Goal: Use online tool/utility: Use online tool/utility

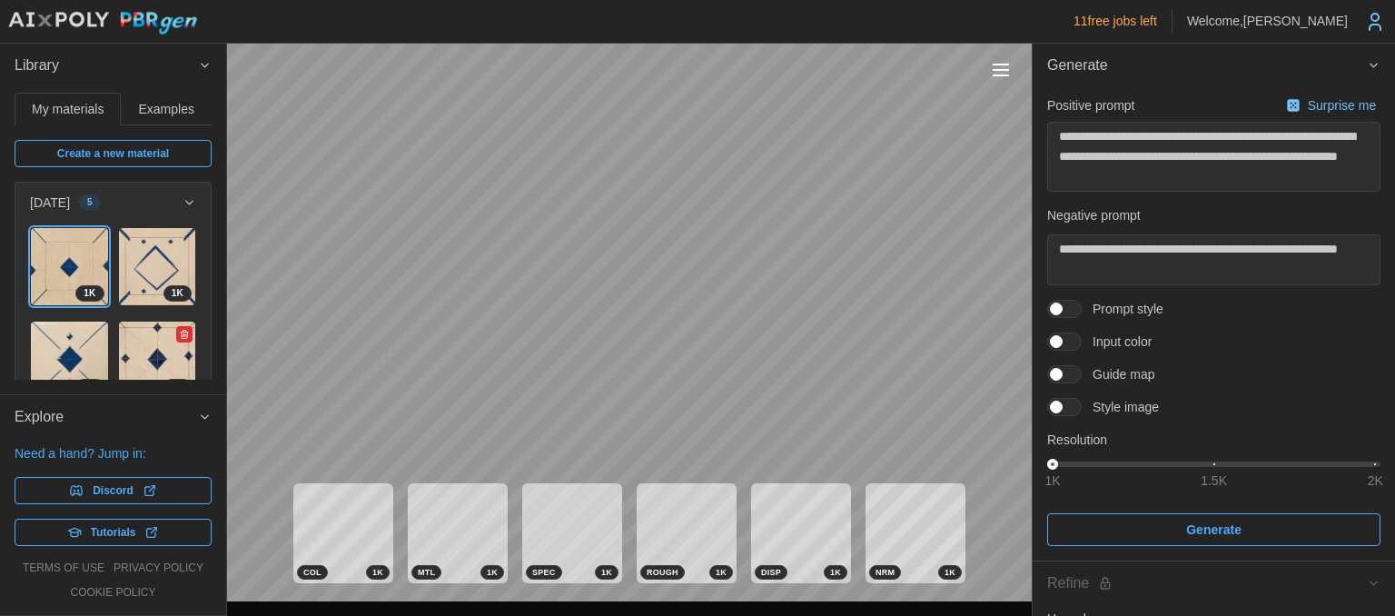
click at [142, 361] on img at bounding box center [157, 359] width 77 height 77
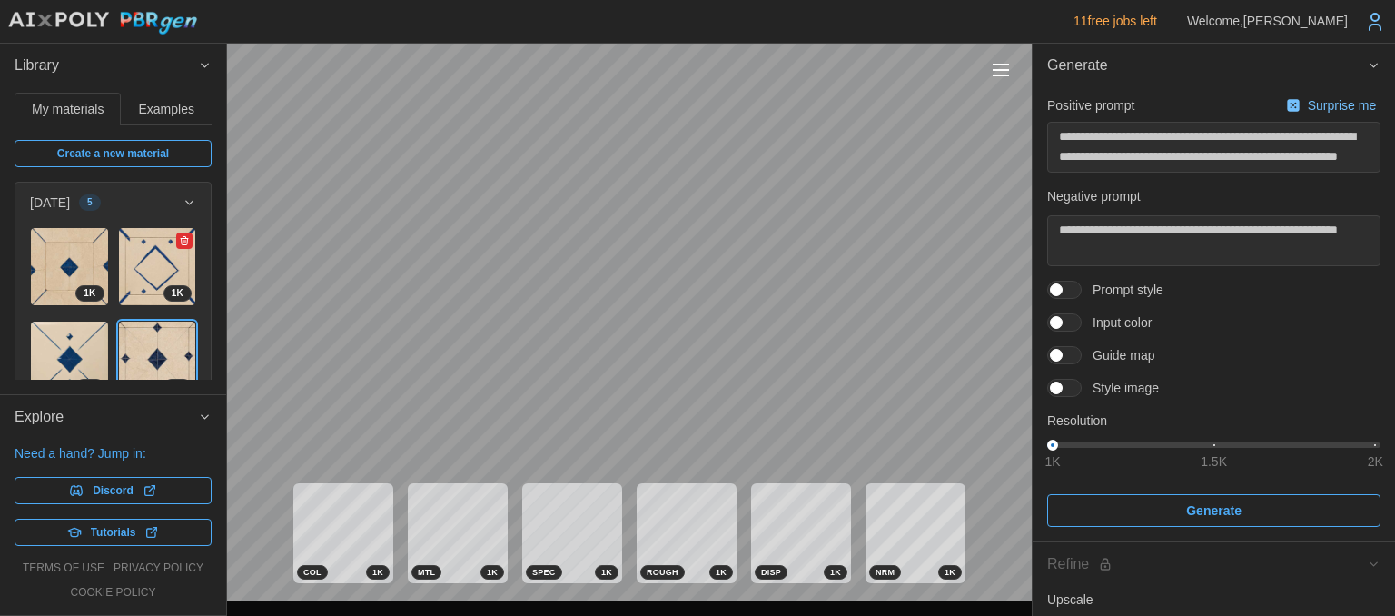
click at [154, 281] on img at bounding box center [157, 266] width 77 height 77
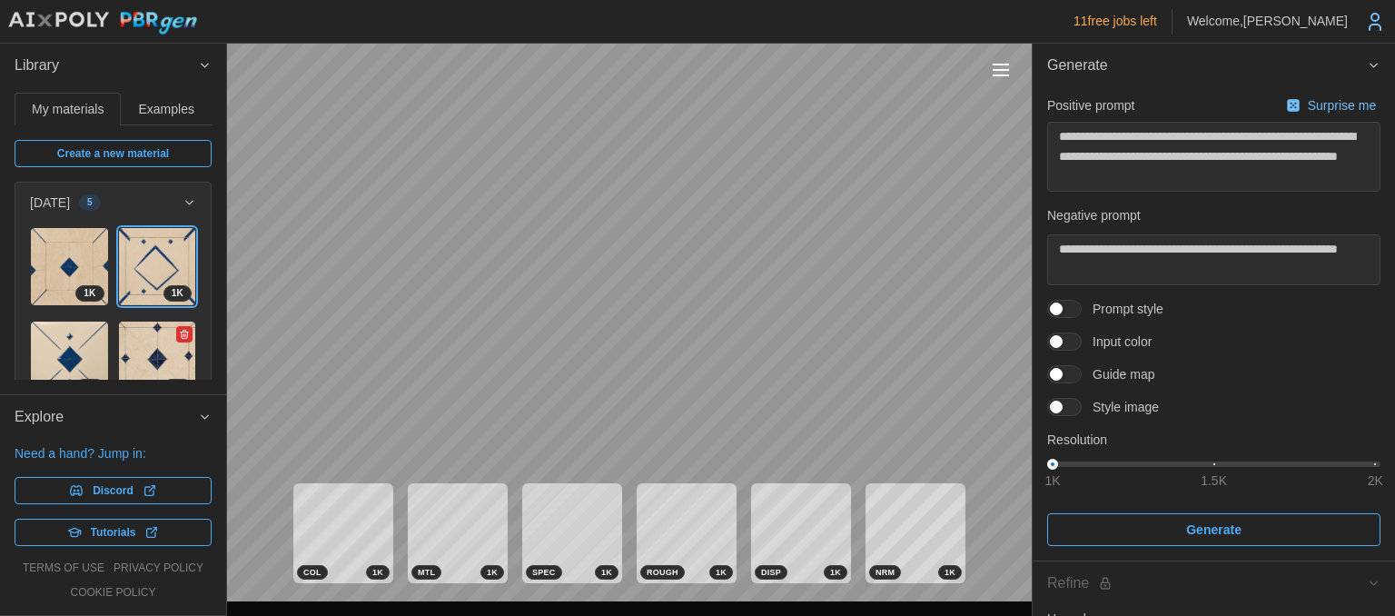
click at [153, 321] on img at bounding box center [157, 359] width 77 height 77
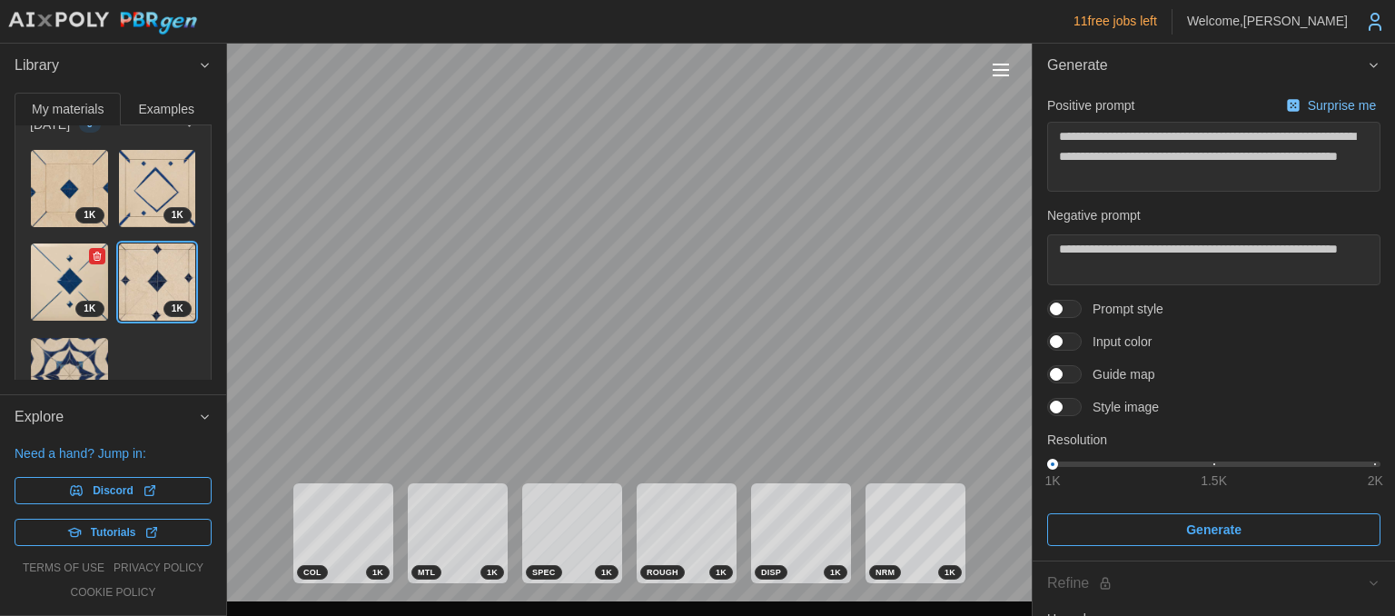
click at [67, 272] on img at bounding box center [69, 281] width 77 height 77
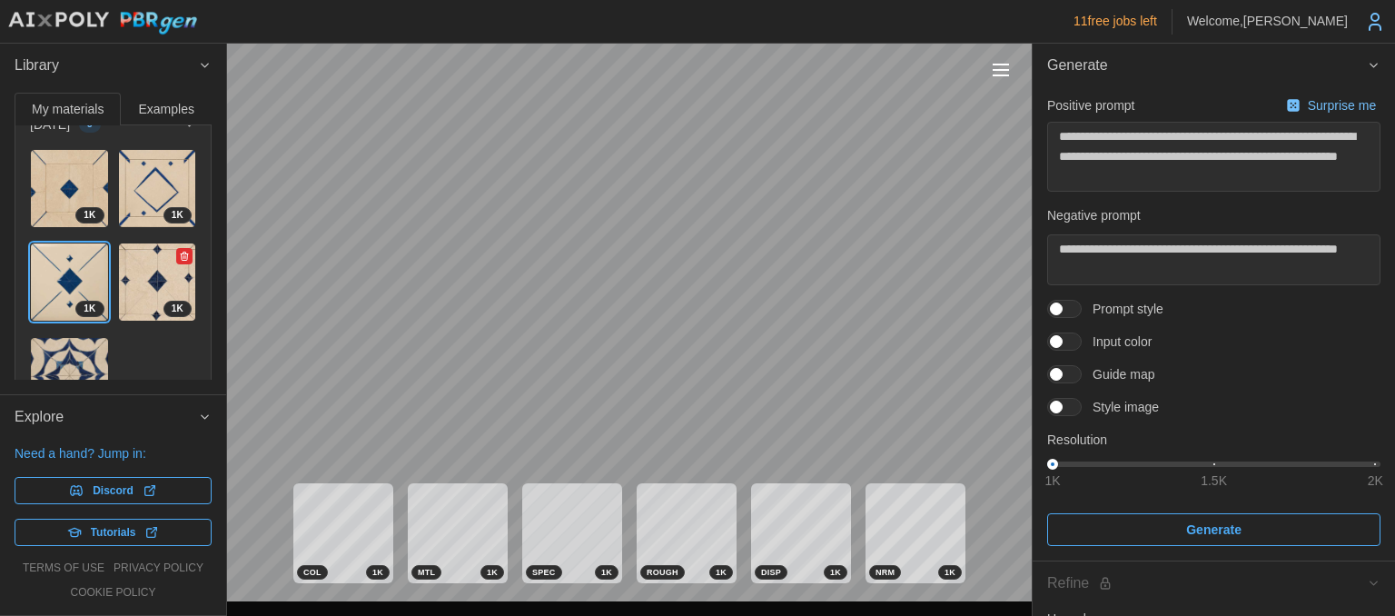
click at [138, 262] on img at bounding box center [157, 281] width 77 height 77
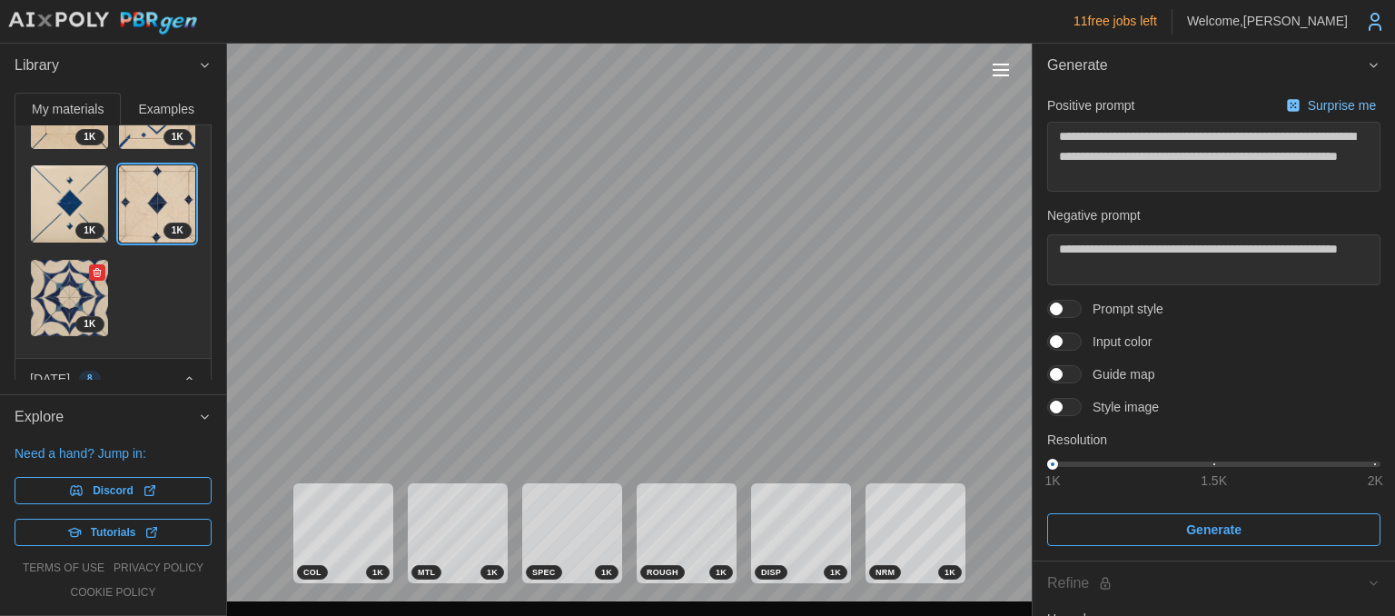
click at [69, 290] on img at bounding box center [69, 298] width 77 height 77
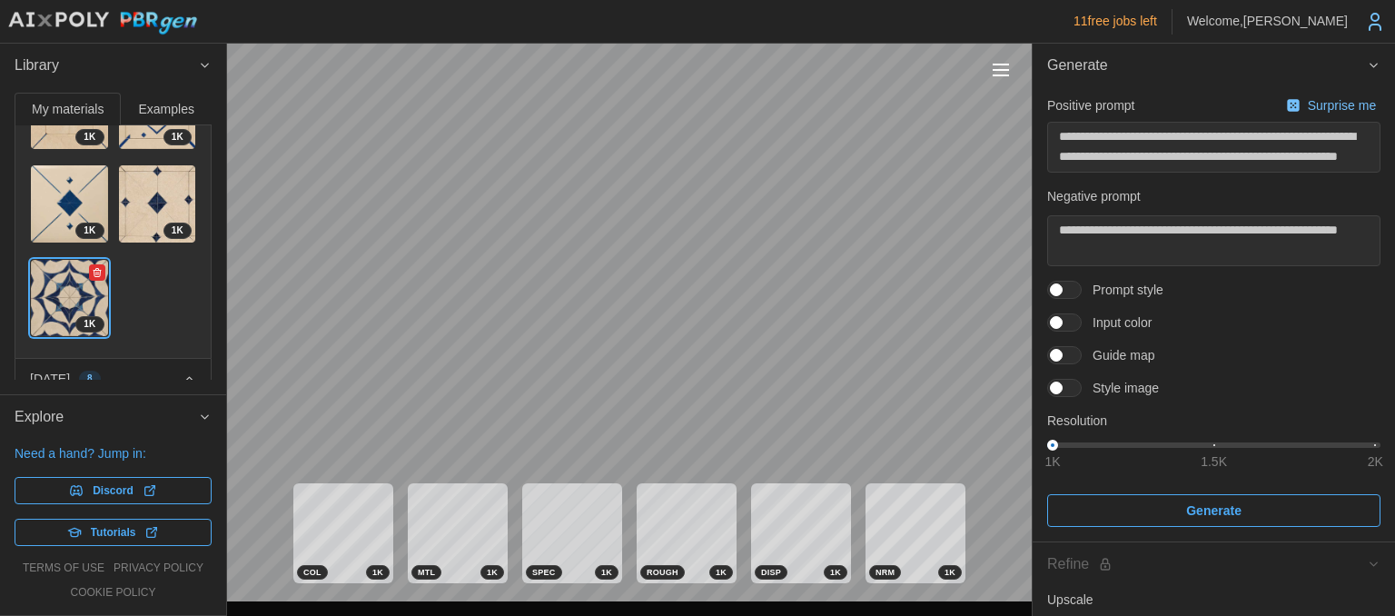
click at [81, 291] on img at bounding box center [69, 298] width 77 height 77
click at [169, 302] on div "1 K 1 K 1 K 1 K 1 K" at bounding box center [113, 207] width 166 height 272
click at [64, 300] on img at bounding box center [69, 298] width 77 height 77
click at [63, 192] on img at bounding box center [69, 203] width 77 height 77
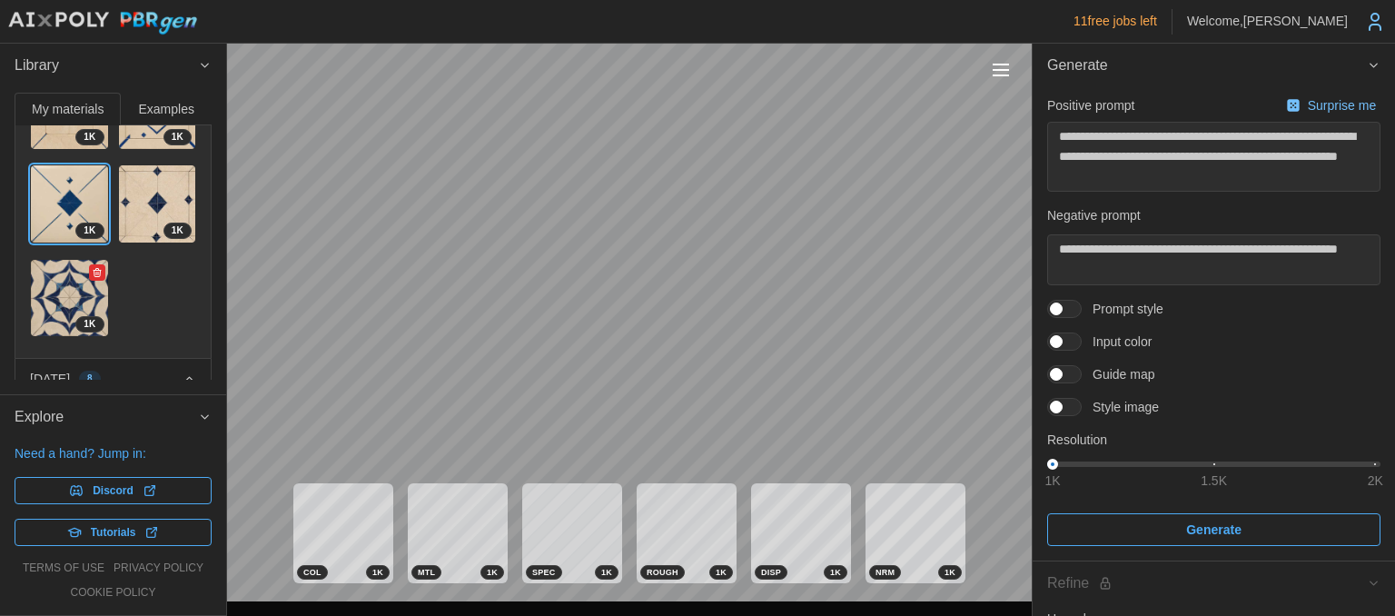
click at [68, 311] on img at bounding box center [69, 298] width 77 height 77
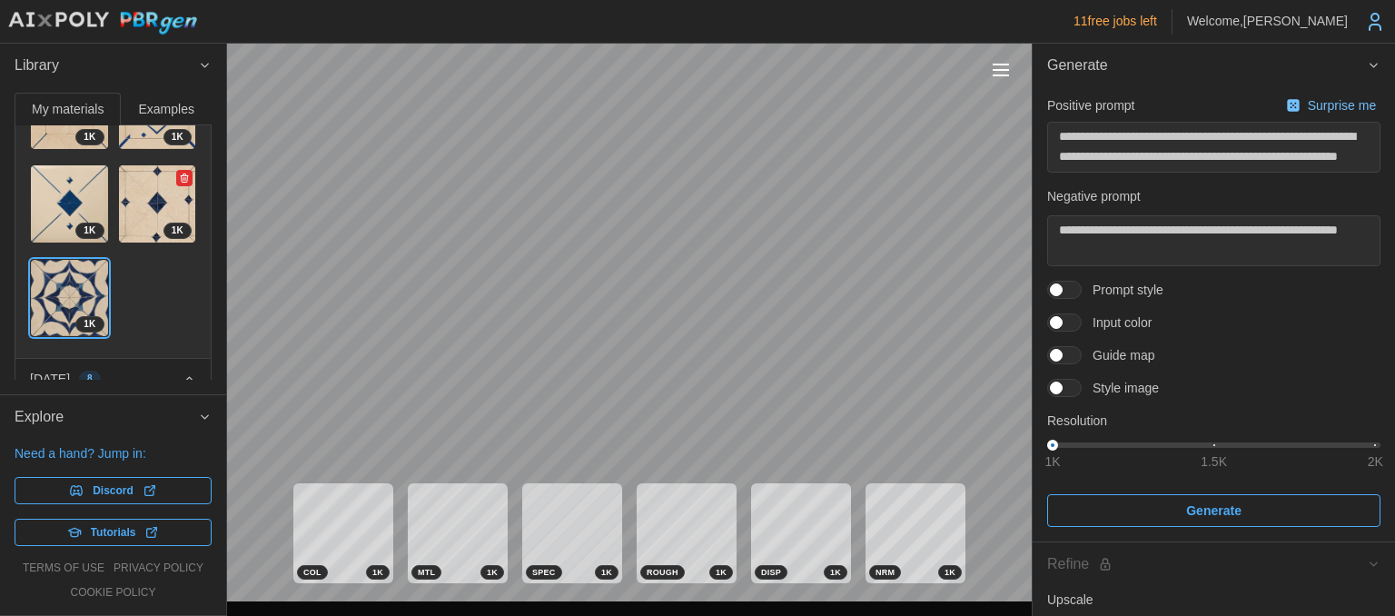
click at [158, 189] on img at bounding box center [157, 203] width 77 height 77
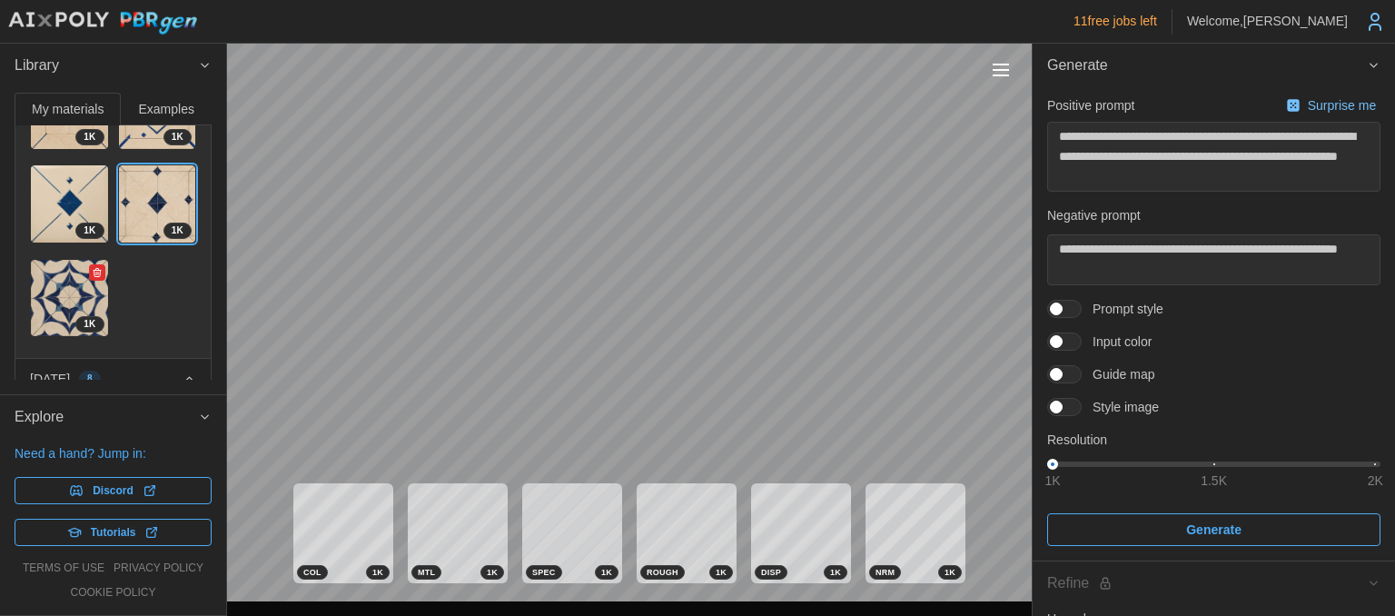
click at [85, 268] on img at bounding box center [69, 298] width 77 height 77
click at [63, 298] on img at bounding box center [69, 298] width 77 height 77
click at [72, 301] on img at bounding box center [69, 298] width 77 height 77
type textarea "*"
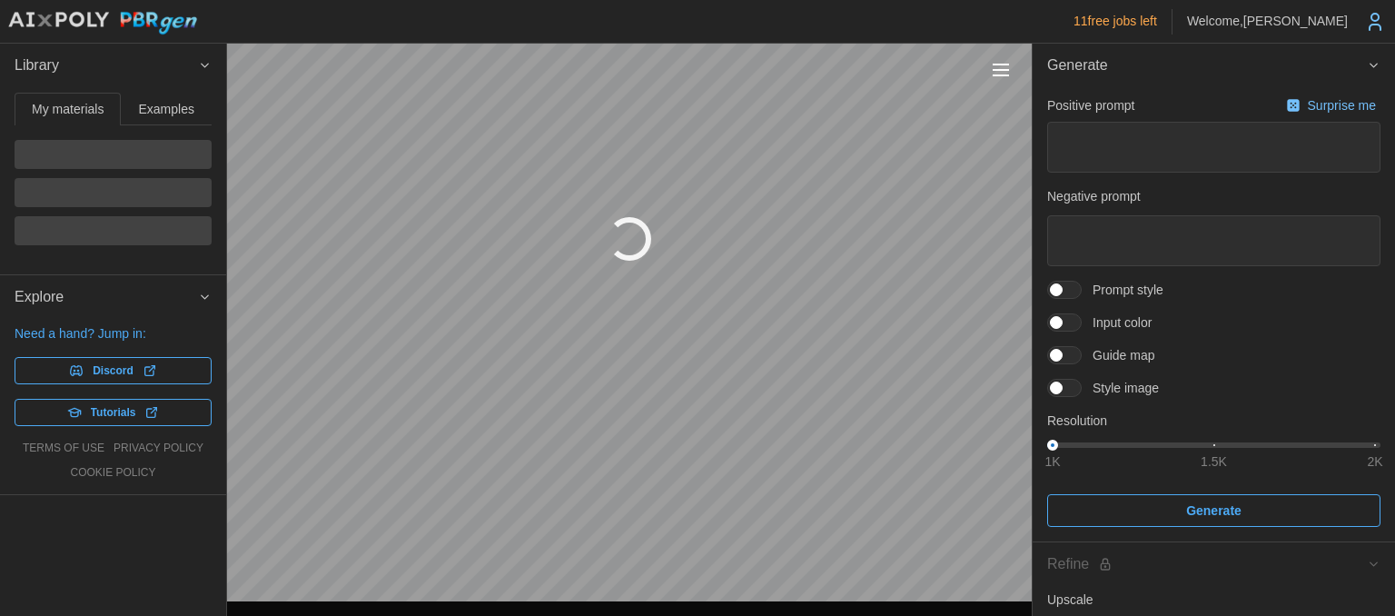
type textarea "*"
type textarea "**********"
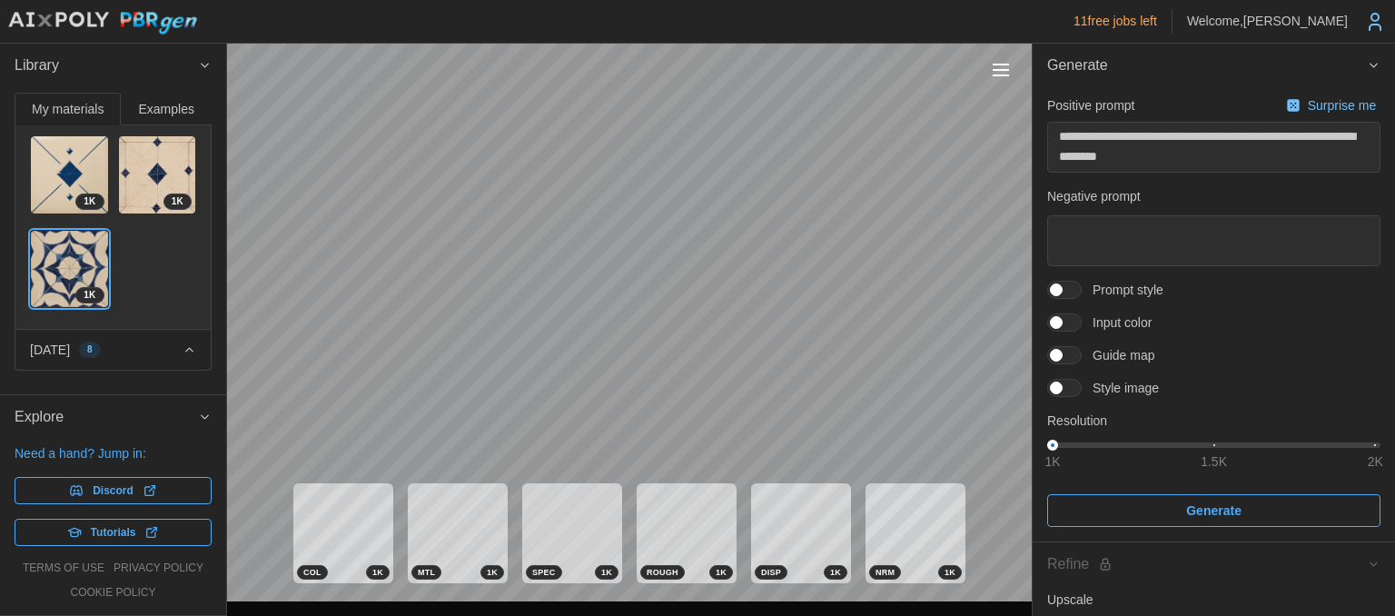
scroll to position [29, 0]
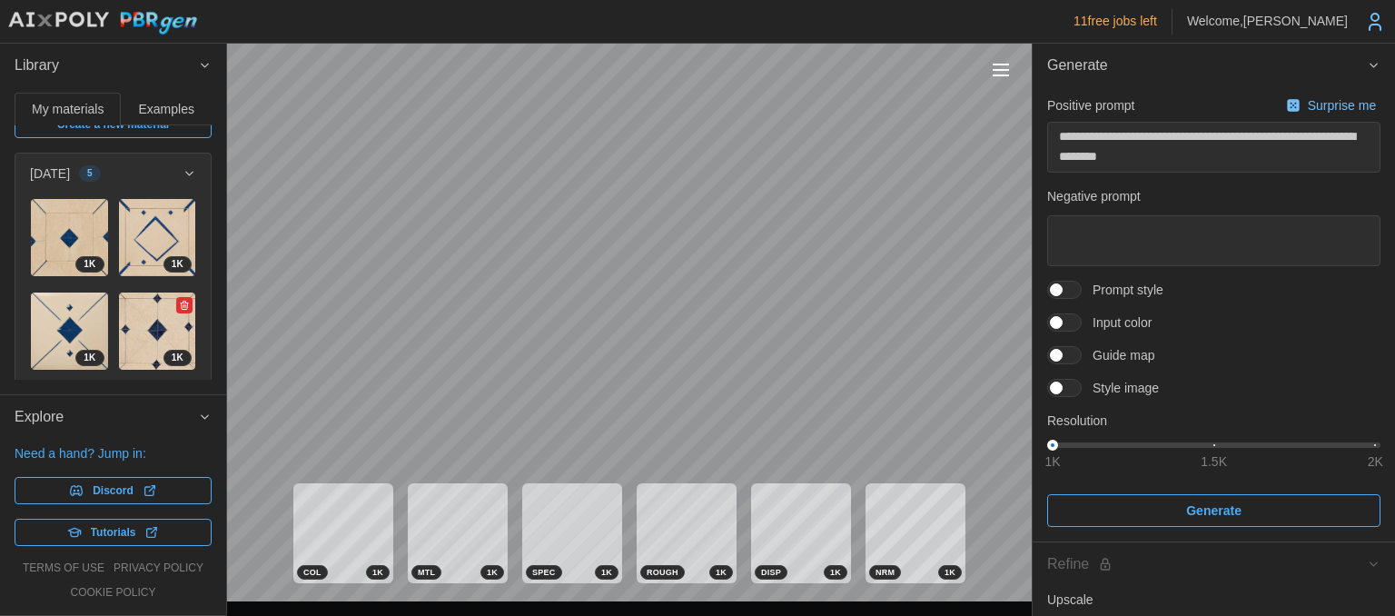
click at [158, 330] on img at bounding box center [157, 330] width 77 height 77
type textarea "*"
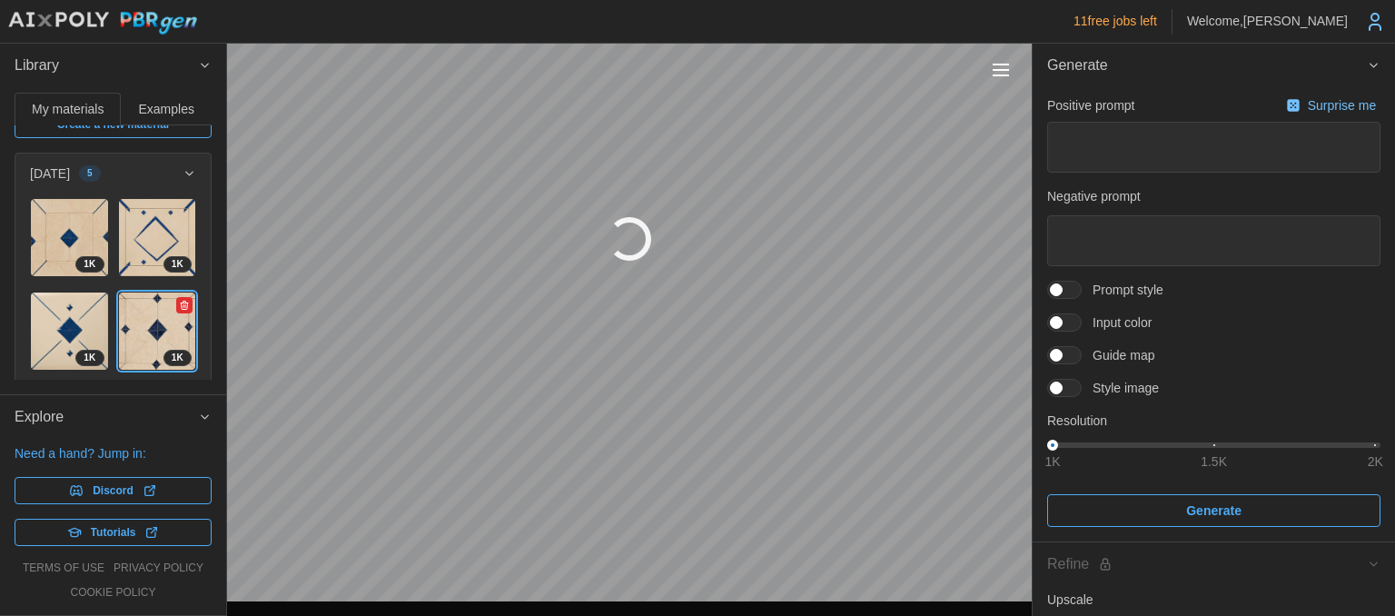
type textarea "*"
type textarea "**********"
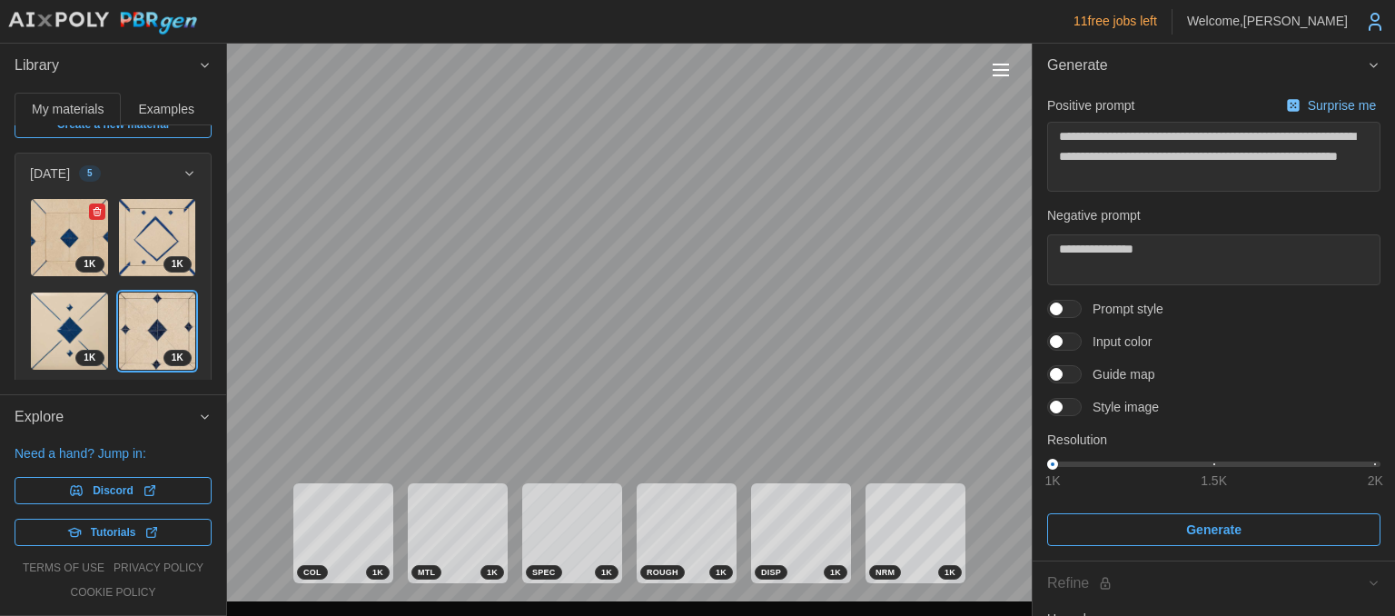
click at [57, 231] on img at bounding box center [69, 237] width 77 height 77
type textarea "*"
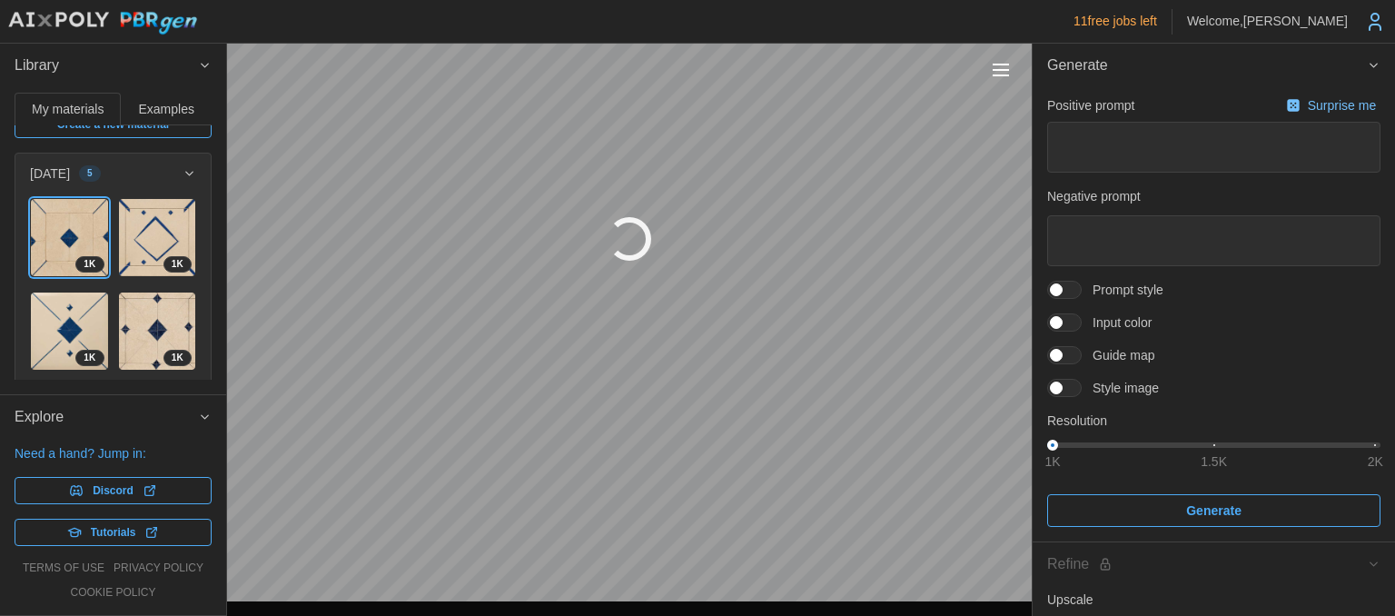
type textarea "*"
type textarea "**********"
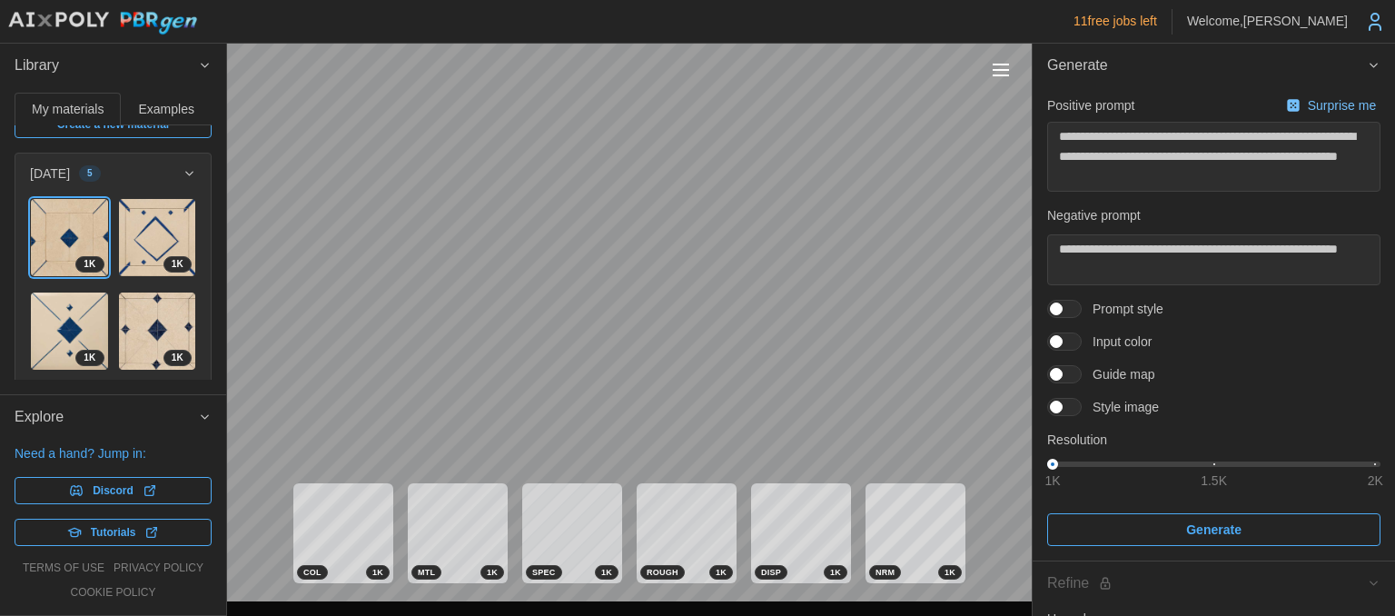
click at [189, 178] on icon "button" at bounding box center [190, 173] width 14 height 15
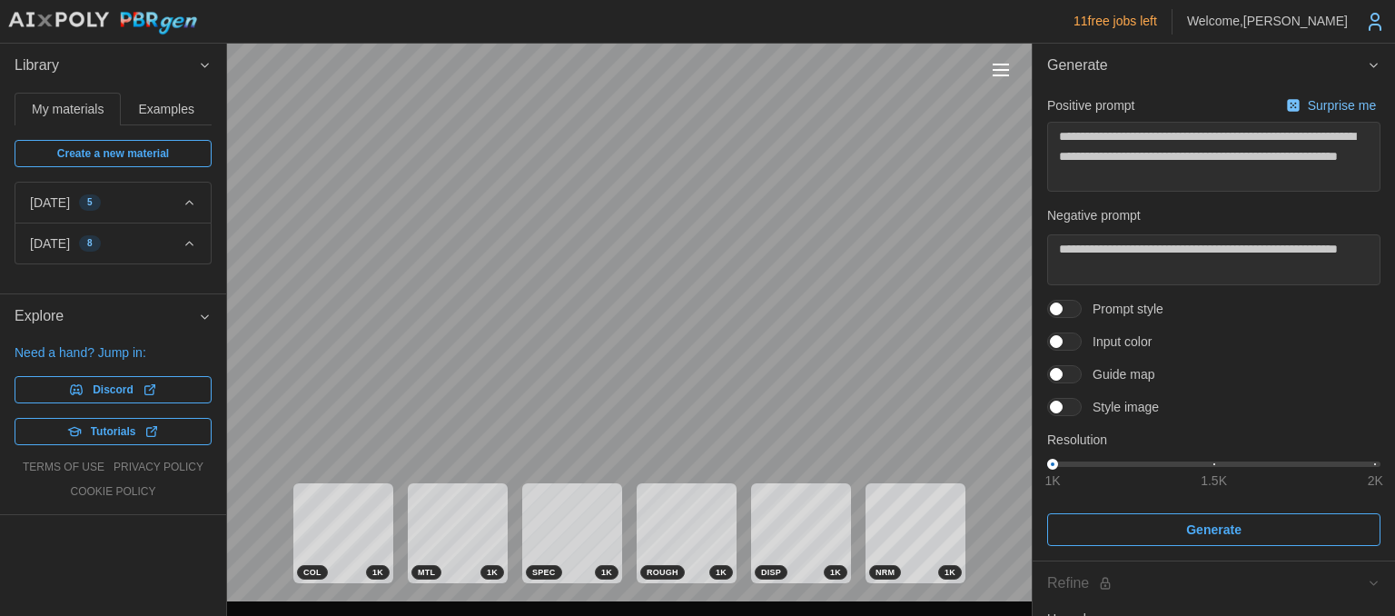
click at [188, 247] on icon "button" at bounding box center [190, 243] width 14 height 15
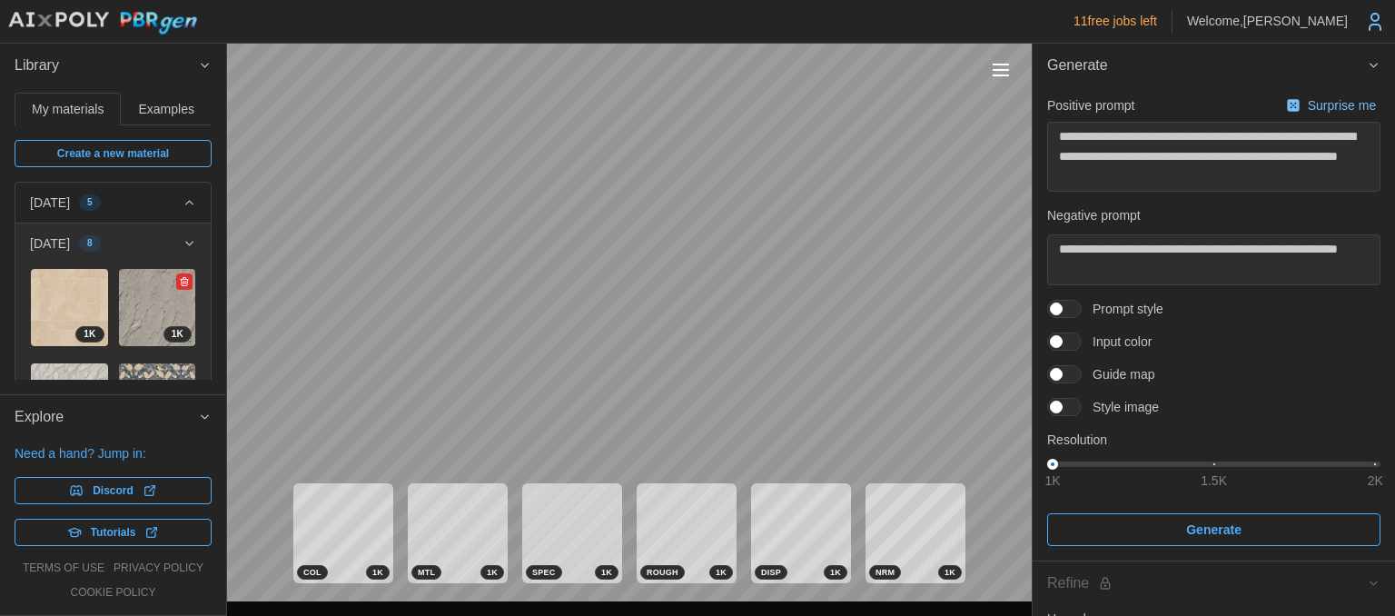
click at [143, 296] on img at bounding box center [157, 307] width 77 height 77
type textarea "*"
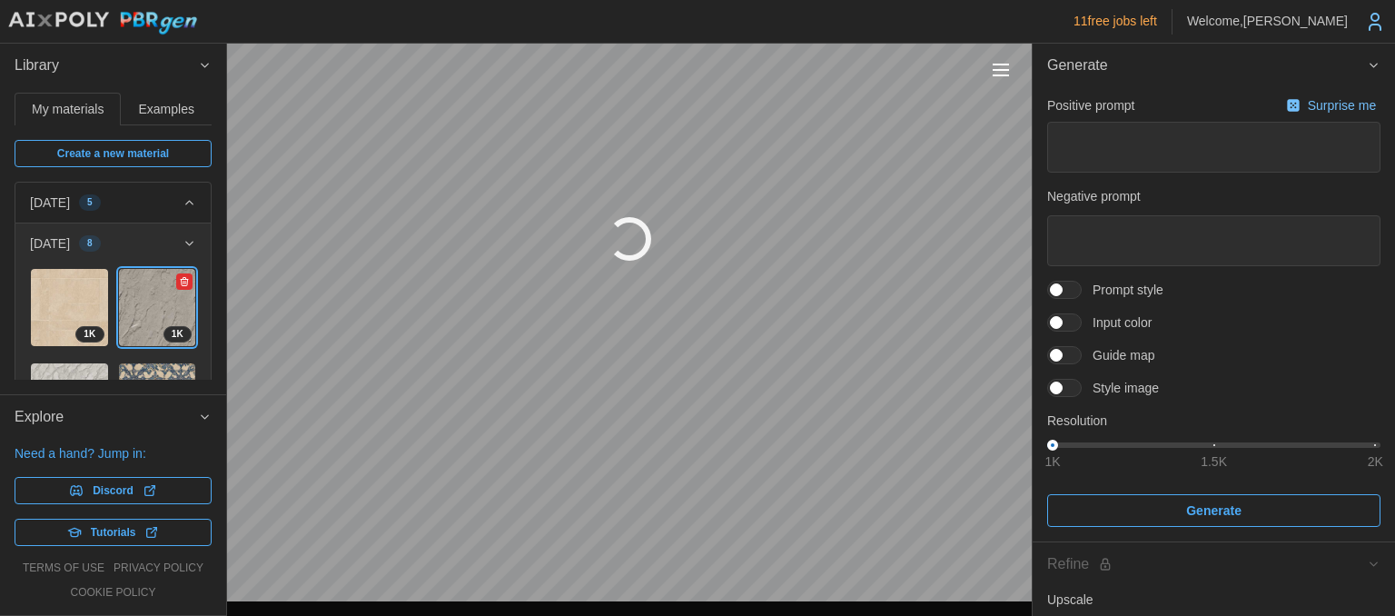
type textarea "*"
type textarea "**********"
type textarea "******"
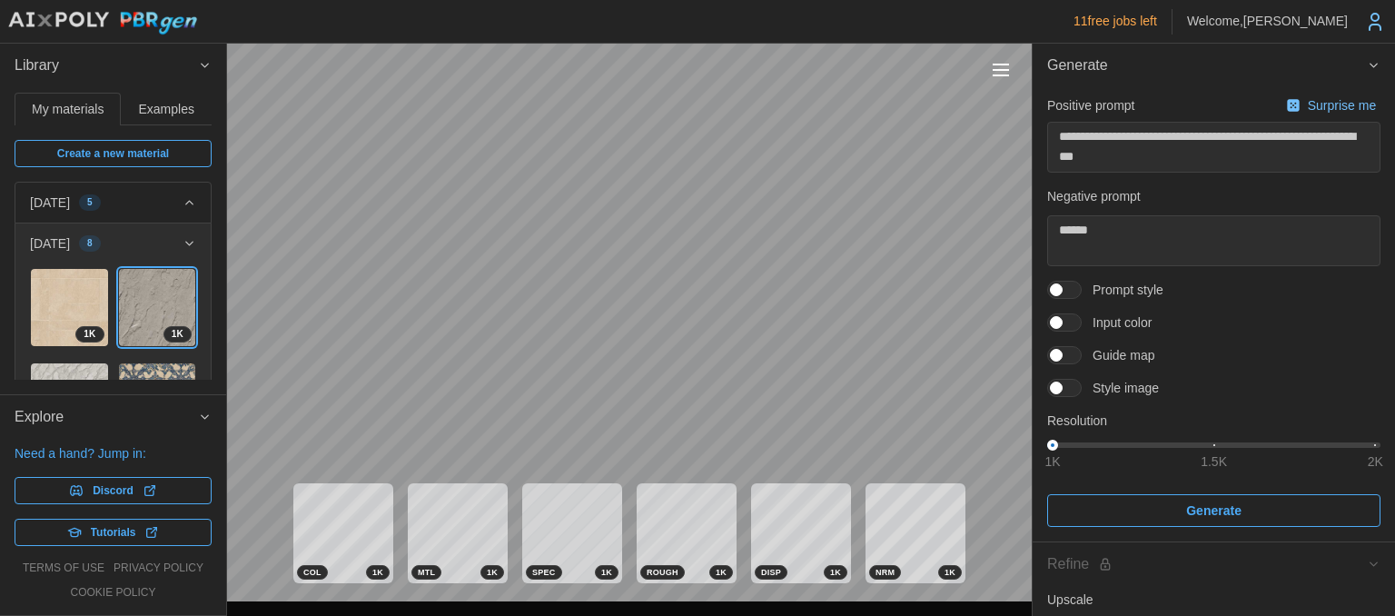
type textarea "*"
